Goal: Task Accomplishment & Management: Use online tool/utility

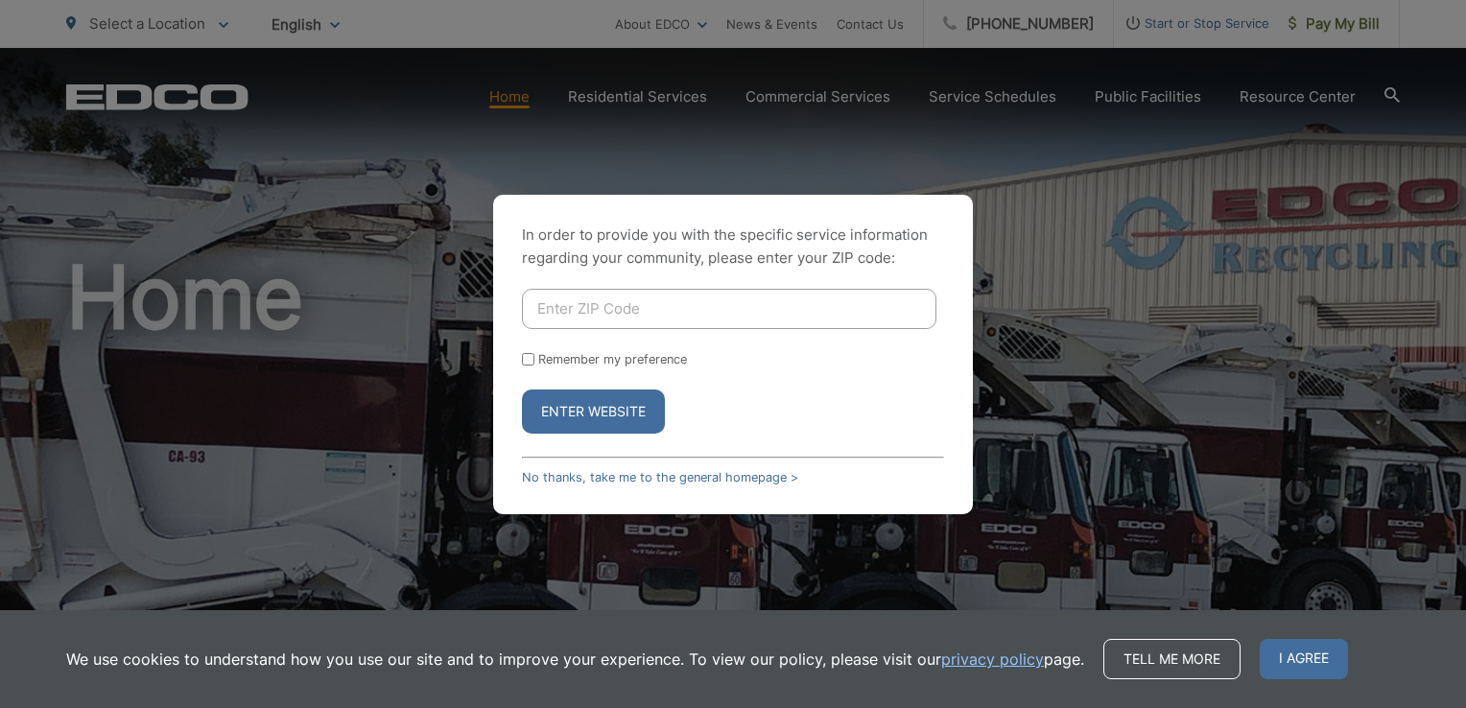
click at [644, 320] on input "Enter ZIP Code" at bounding box center [729, 309] width 415 height 40
type input "91942"
click at [587, 420] on button "Enter Website" at bounding box center [593, 412] width 143 height 44
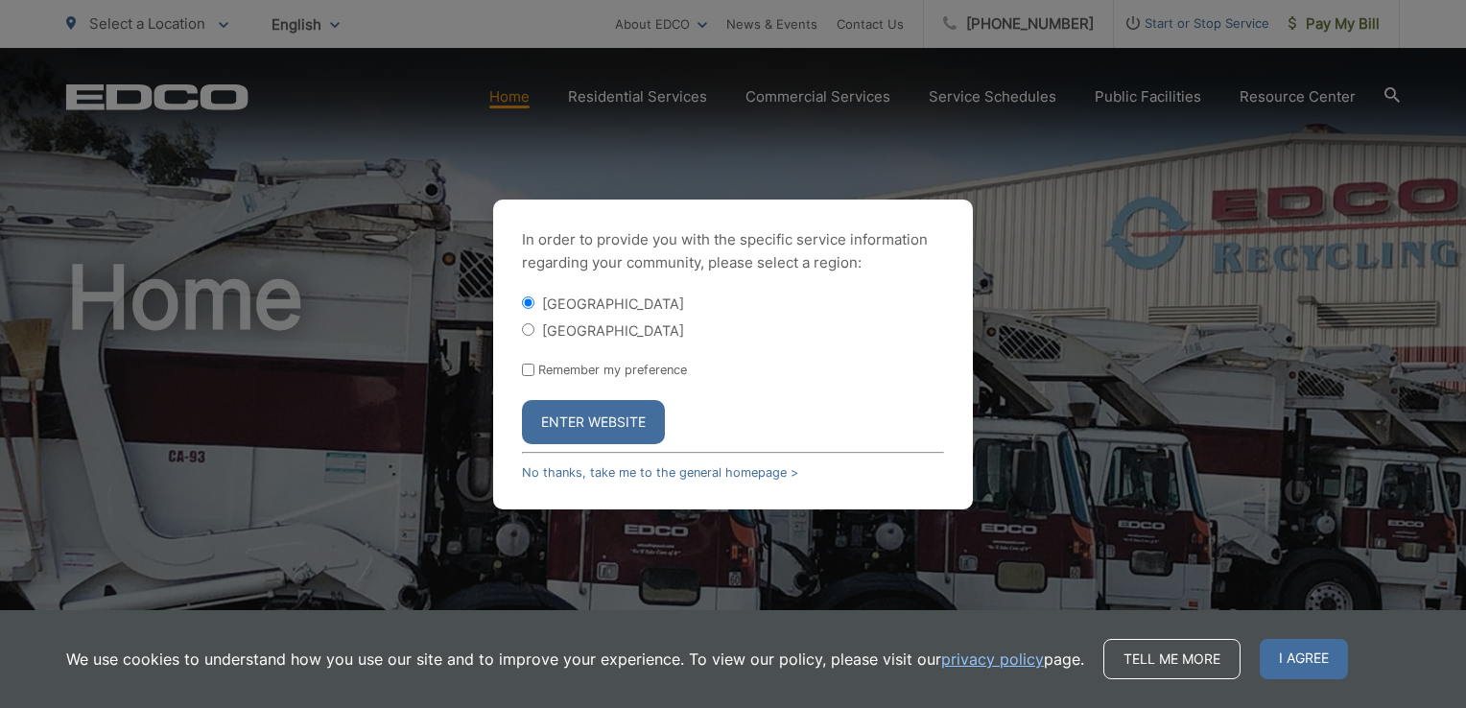
click at [572, 410] on button "Enter Website" at bounding box center [593, 422] width 143 height 44
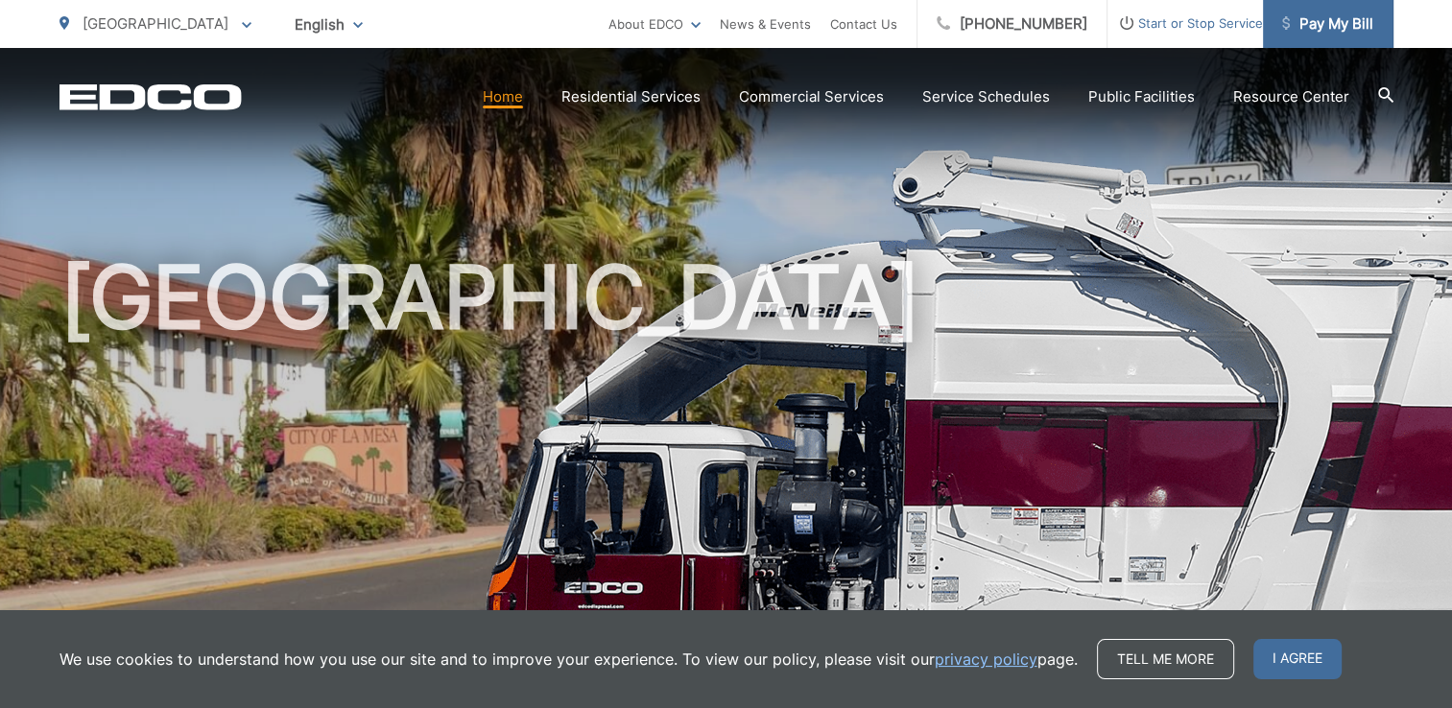
click at [1339, 24] on span "Pay My Bill" at bounding box center [1327, 23] width 91 height 23
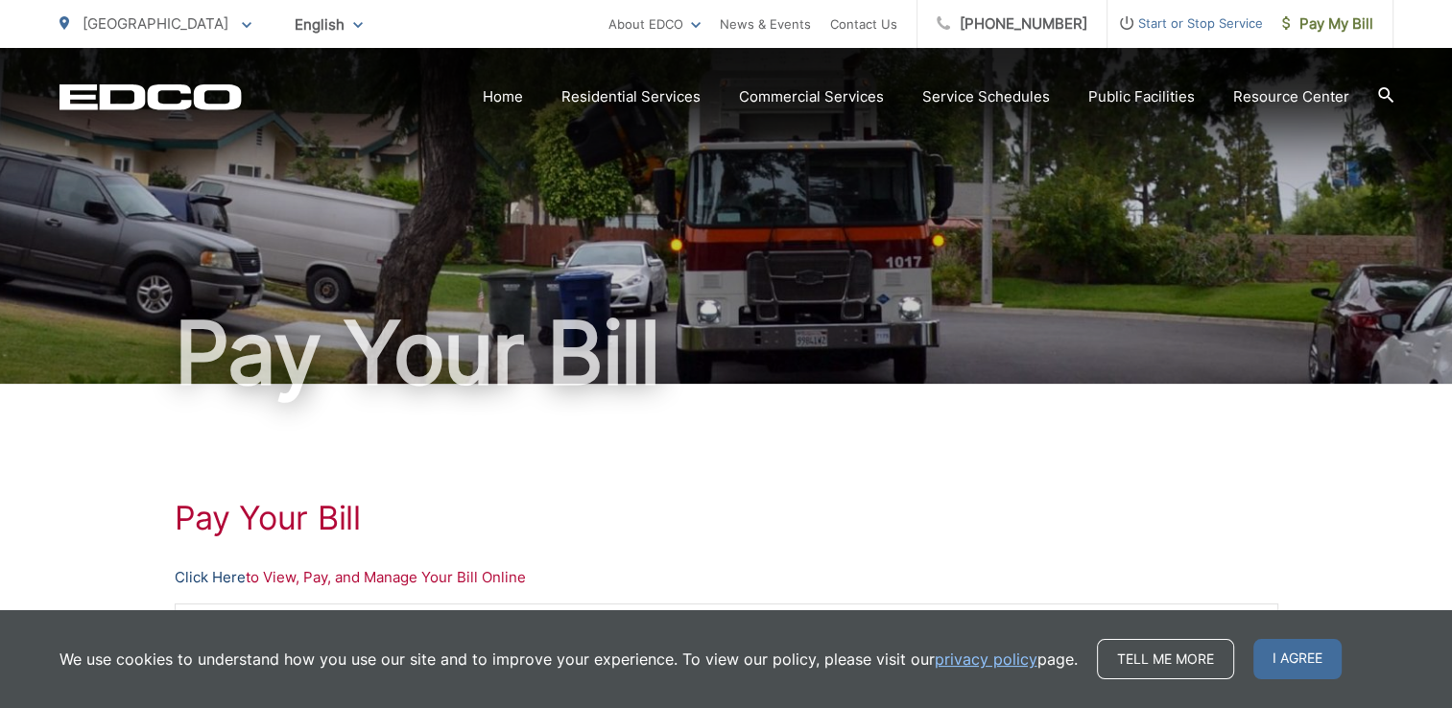
click at [221, 573] on link "Click Here" at bounding box center [210, 577] width 71 height 23
